Goal: Check status

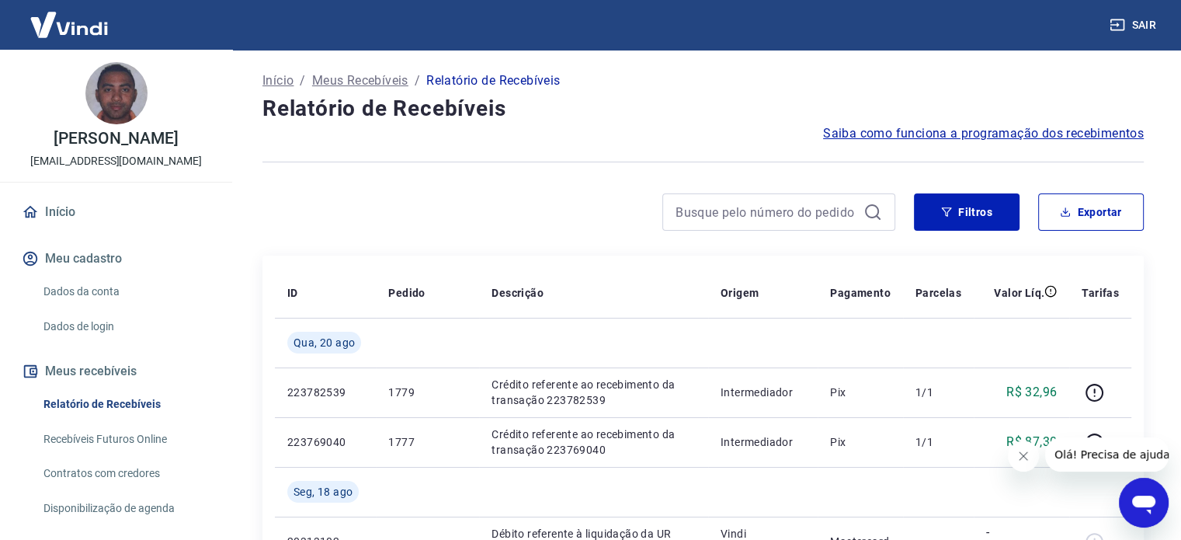
click at [1022, 458] on icon "Fechar mensagem da empresa" at bounding box center [1024, 456] width 12 height 12
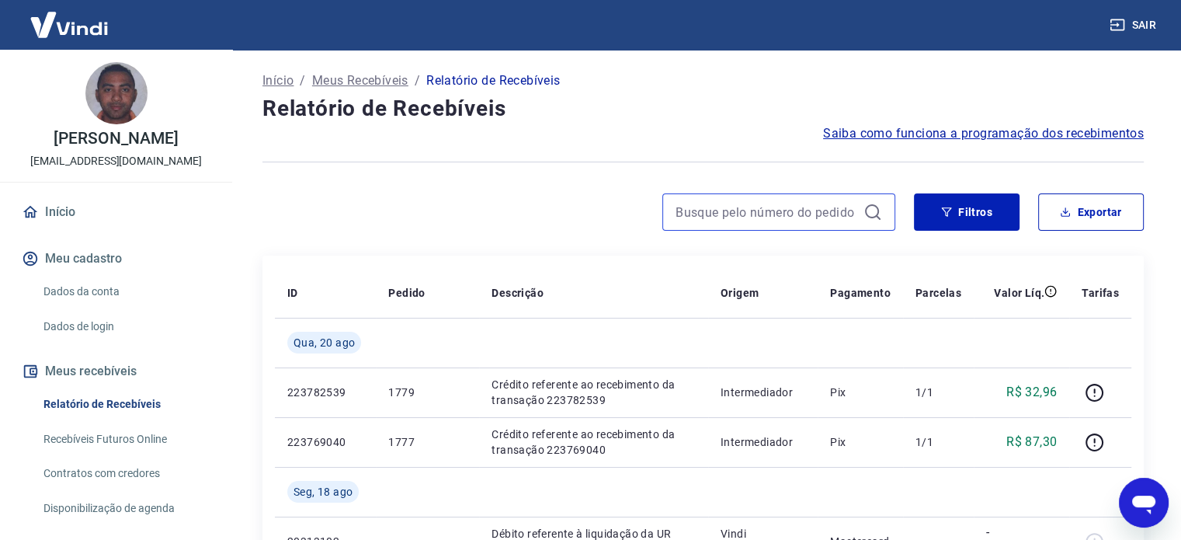
click at [725, 218] on input at bounding box center [767, 211] width 182 height 23
type input "447"
